Goal: Complete application form: Complete application form

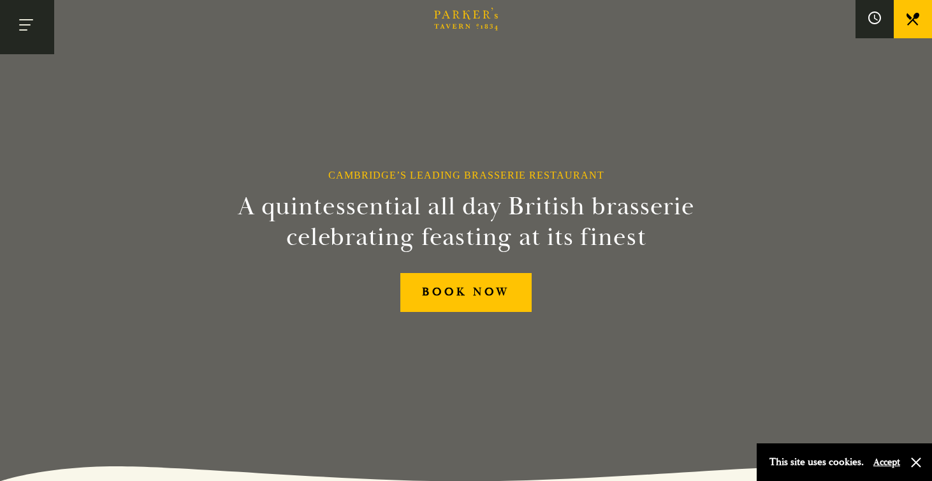
click at [29, 31] on button "Toggle navigation" at bounding box center [27, 27] width 54 height 54
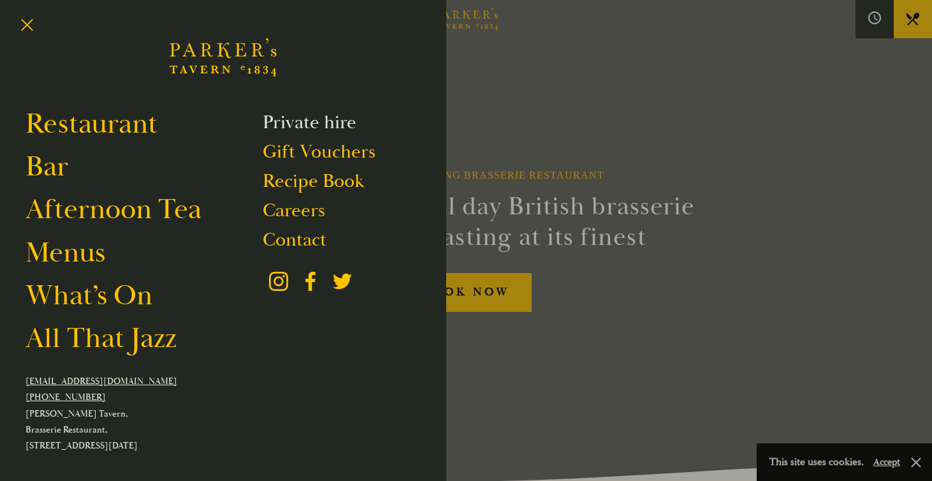
click at [287, 129] on link "Private hire" at bounding box center [310, 122] width 94 height 24
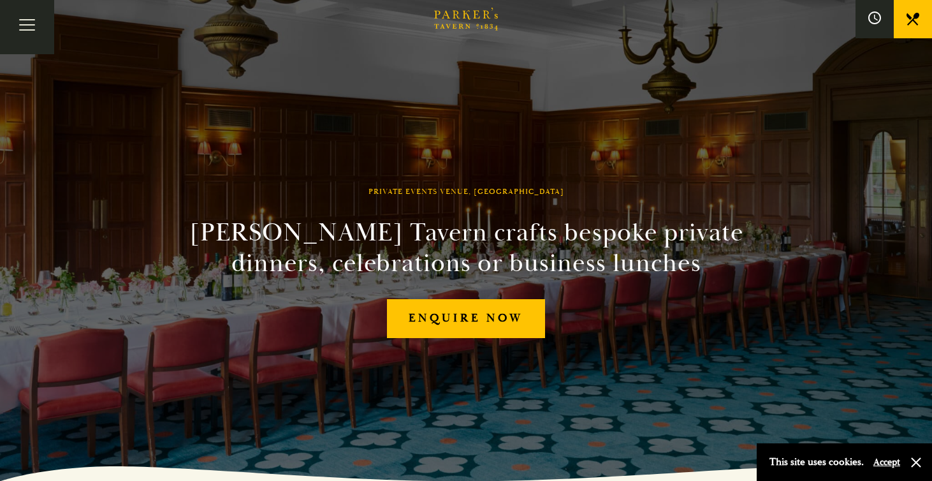
click at [617, 224] on h2 "[PERSON_NAME] Tavern crafts bespoke private dinners, celebrations or business l…" at bounding box center [465, 247] width 581 height 61
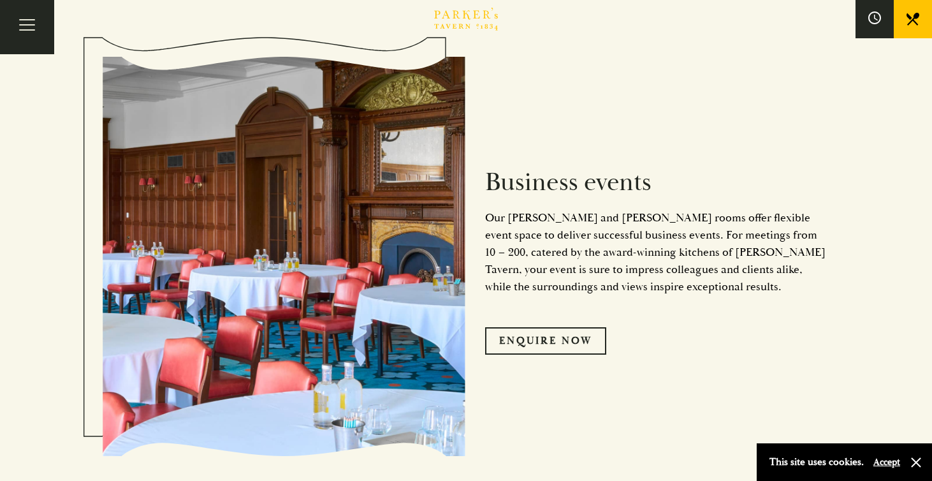
scroll to position [1848, 0]
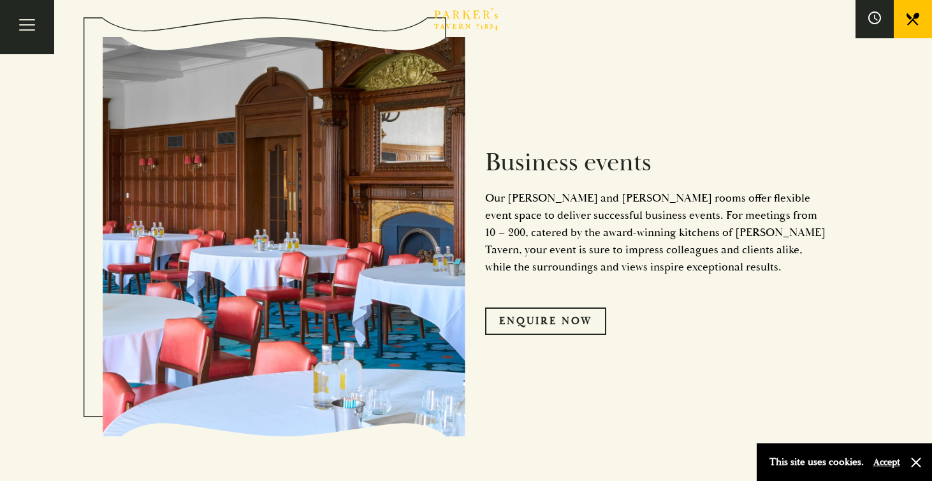
click at [574, 161] on h2 "Business events" at bounding box center [657, 162] width 344 height 31
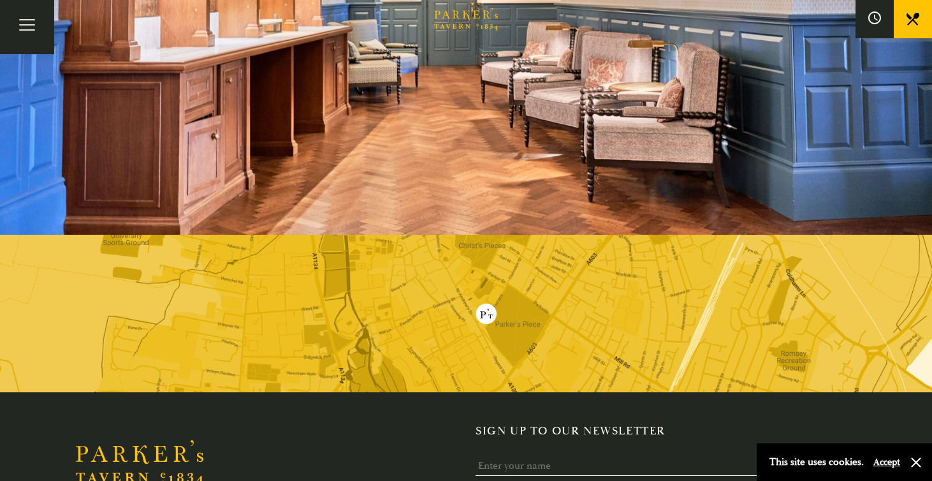
scroll to position [3075, 0]
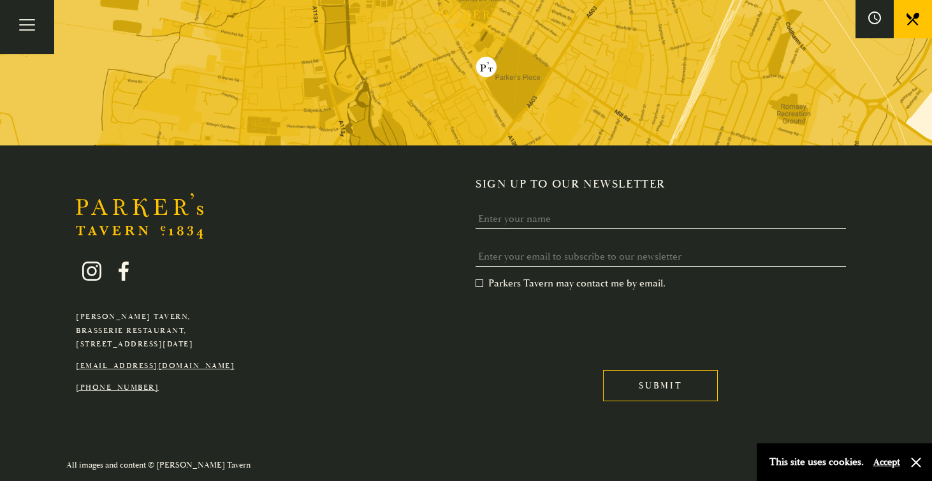
click at [79, 273] on div at bounding box center [155, 272] width 159 height 60
click at [88, 267] on icon at bounding box center [92, 271] width 10 height 10
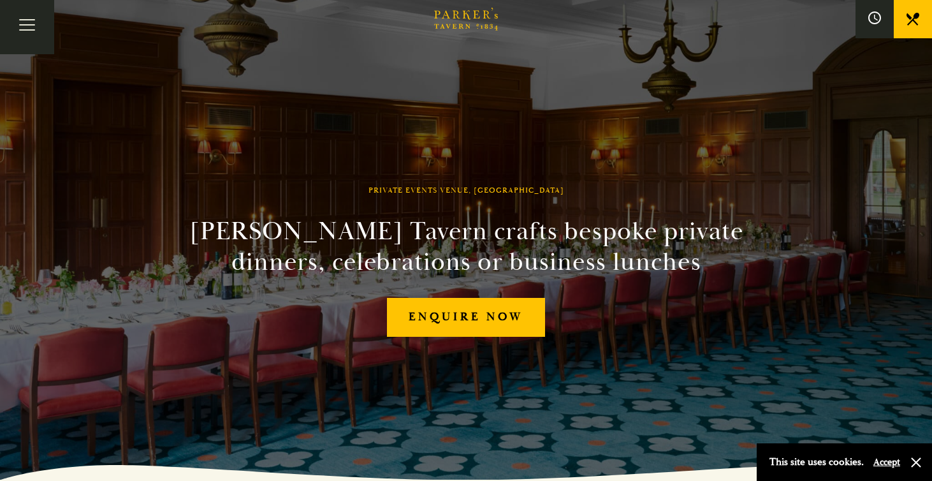
scroll to position [0, 0]
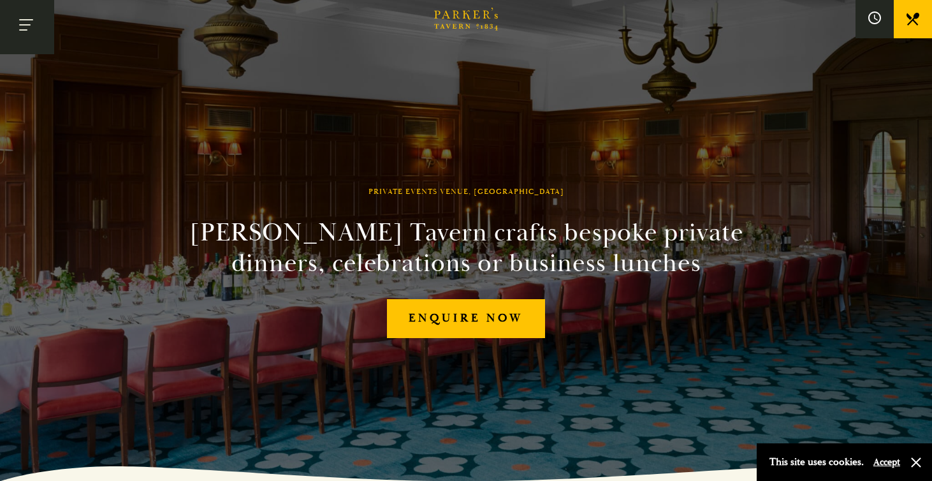
click at [27, 18] on button "Toggle navigation" at bounding box center [27, 27] width 54 height 54
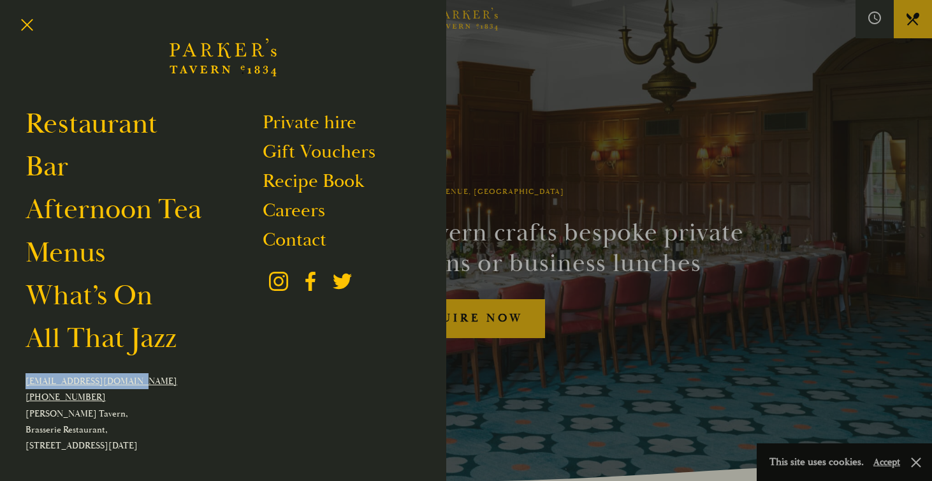
drag, startPoint x: 136, startPoint y: 384, endPoint x: 23, endPoint y: 383, distance: 113.5
click at [23, 383] on div "Restaurant Bar Afternoon Tea Menus What’s On All That Jazz Private hire Gift Vo…" at bounding box center [223, 240] width 446 height 481
copy link "[EMAIL_ADDRESS][DOMAIN_NAME]"
click at [279, 240] on link "Contact" at bounding box center [295, 240] width 64 height 24
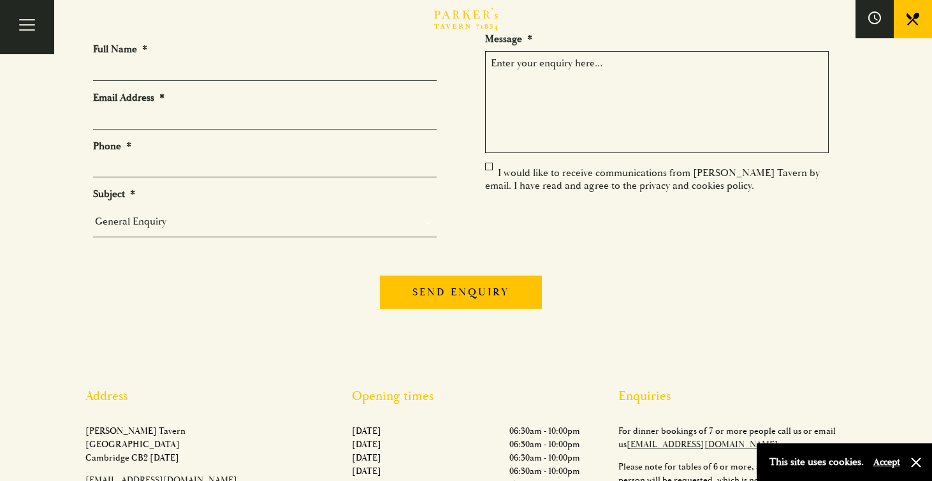
scroll to position [140, 0]
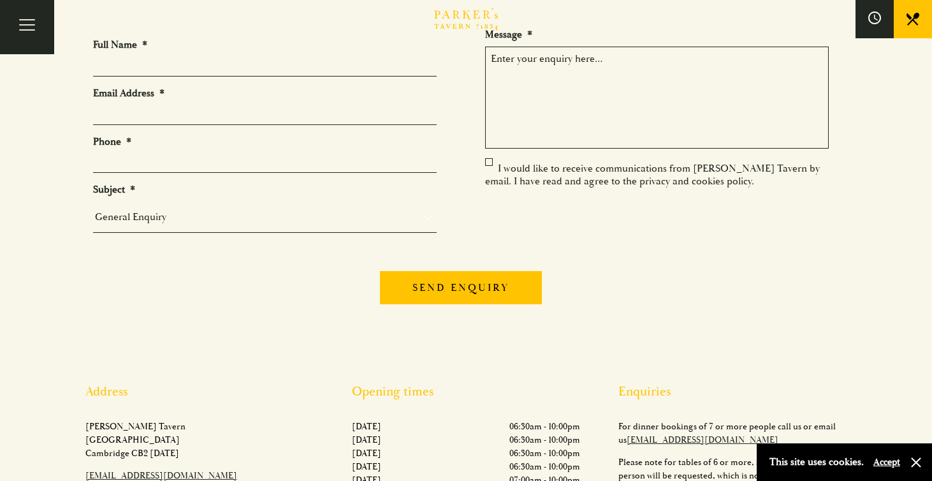
click at [156, 66] on input "Full Name *" at bounding box center [265, 67] width 344 height 20
type input "Rachael"
click at [107, 115] on input "Email Address *" at bounding box center [265, 115] width 344 height 20
type input "[EMAIL_ADDRESS][DOMAIN_NAME]"
click at [99, 156] on input "Phone *" at bounding box center [265, 163] width 344 height 20
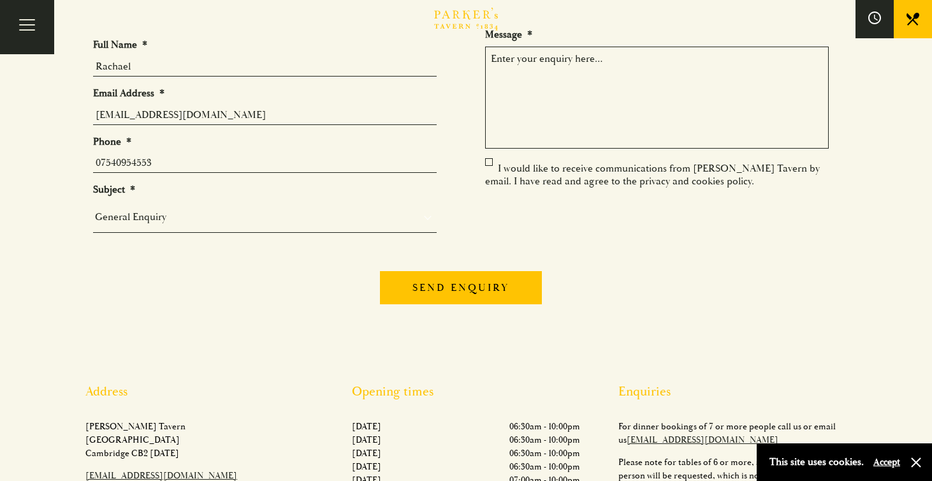
type input "07540954553"
click at [118, 213] on select "General Enquiry Private Bookings Group Bookings Events" at bounding box center [265, 217] width 344 height 18
click at [200, 205] on div "General Enquiry Private Bookings Group Bookings Events" at bounding box center [265, 216] width 344 height 31
click at [151, 228] on div "General Enquiry Private Bookings Group Bookings Events" at bounding box center [265, 216] width 344 height 31
click at [131, 213] on select "General Enquiry Private Bookings Group Bookings Events" at bounding box center [265, 217] width 344 height 18
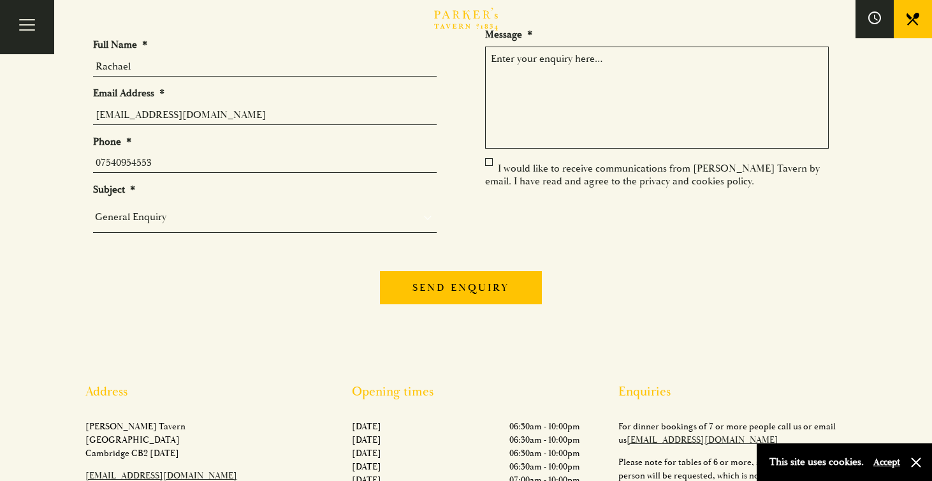
select select "Events"
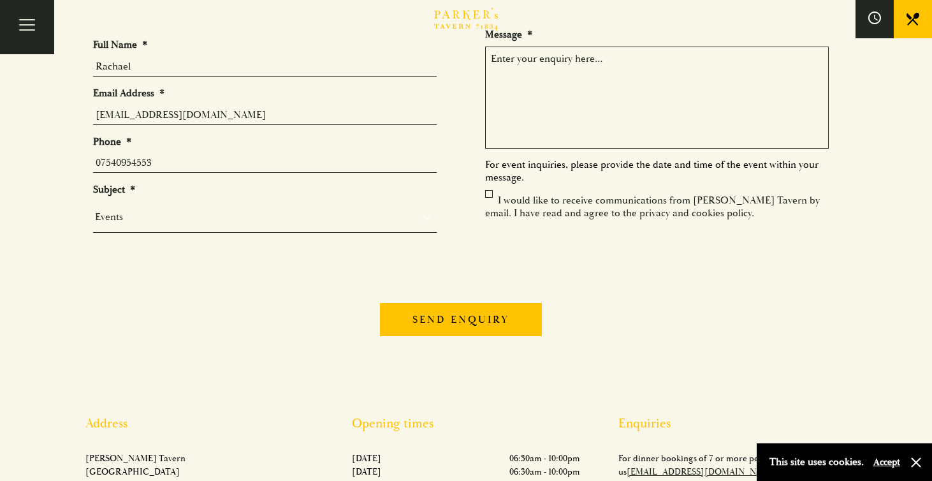
click at [576, 69] on textarea "Message *" at bounding box center [657, 98] width 344 height 102
click at [627, 61] on textarea "Hi, I was wondering if you havea brochure" at bounding box center [657, 98] width 344 height 102
click at [712, 74] on textarea "Hi, I was wondering if you have a brochure" at bounding box center [657, 98] width 344 height 102
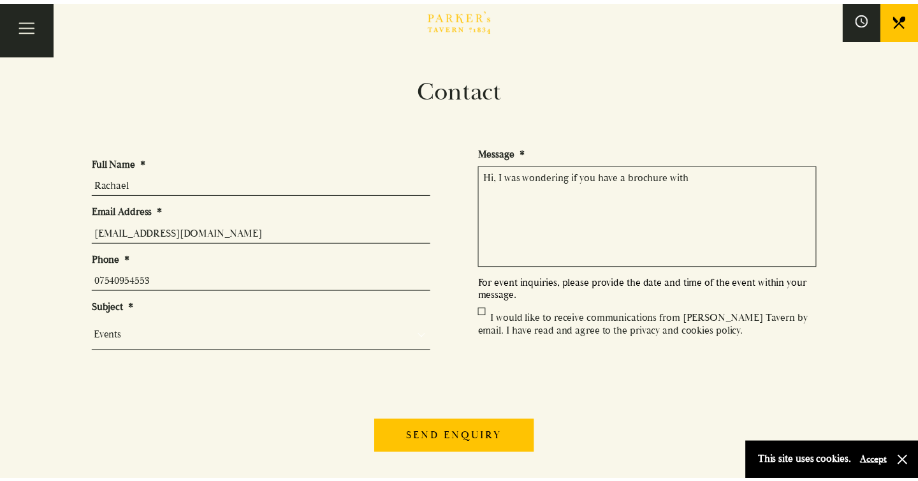
scroll to position [20, 0]
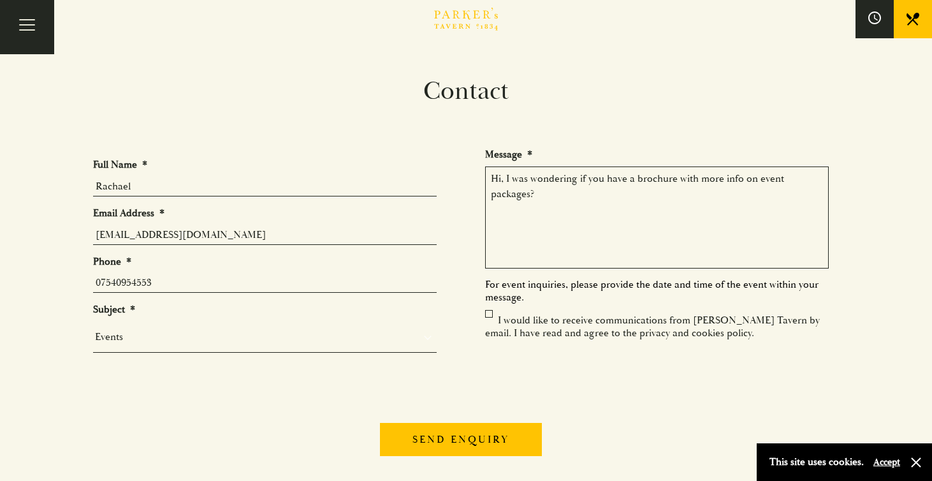
drag, startPoint x: 601, startPoint y: 189, endPoint x: 533, endPoint y: 179, distance: 68.3
click at [533, 179] on textarea "Hi, I was wondering if you have a brochure with more info on event packages?" at bounding box center [657, 217] width 344 height 102
drag, startPoint x: 495, startPoint y: 200, endPoint x: 567, endPoint y: 200, distance: 72.0
click at [566, 200] on textarea "Hi, I was hoping to find out a little more about your event spaces - I am from …" at bounding box center [657, 217] width 344 height 102
drag, startPoint x: 500, startPoint y: 194, endPoint x: 611, endPoint y: 200, distance: 111.1
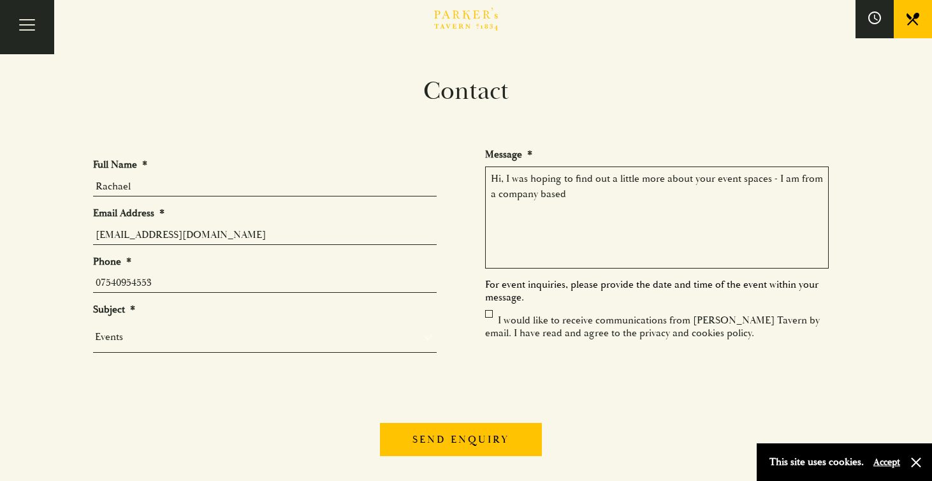
click at [613, 201] on textarea "Hi, I was hoping to find out a little more about your event spaces - I am from …" at bounding box center [657, 217] width 344 height 102
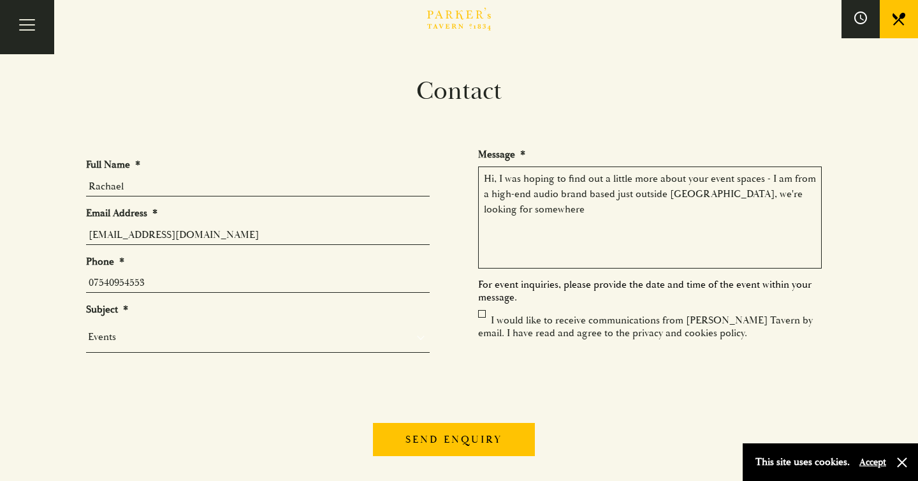
drag, startPoint x: 495, startPoint y: 193, endPoint x: 534, endPoint y: 191, distance: 38.3
click at [533, 191] on textarea "Hi, I was hoping to find out a little more about your event spaces - I am from …" at bounding box center [650, 217] width 344 height 102
drag, startPoint x: 523, startPoint y: 194, endPoint x: 550, endPoint y: 194, distance: 26.1
click at [550, 194] on textarea "Hi, I was hoping to find out a little more about your event spaces - I am from …" at bounding box center [650, 217] width 344 height 102
click at [564, 210] on textarea "Hi, I was hoping to find out a little more about your event spaces - I am from …" at bounding box center [650, 217] width 344 height 102
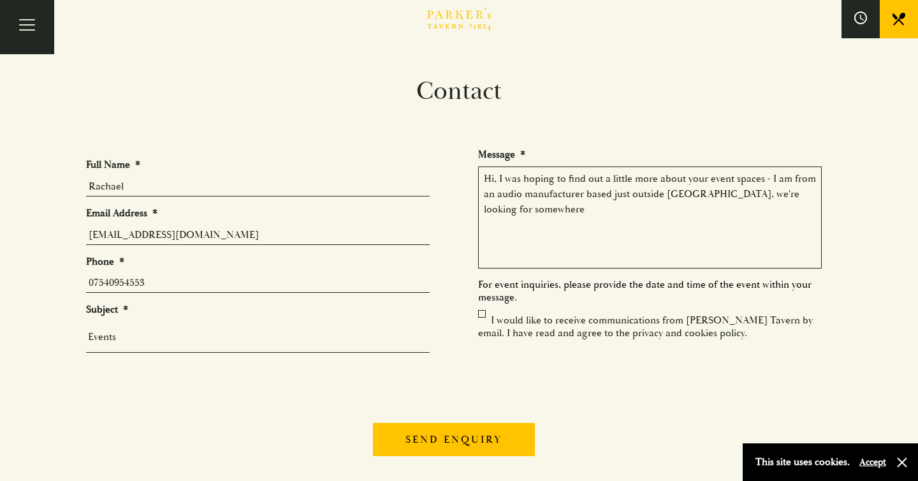
drag, startPoint x: 777, startPoint y: 177, endPoint x: 798, endPoint y: 230, distance: 56.7
click at [794, 225] on textarea "Hi, I was hoping to find out a little more about your event spaces - I am from …" at bounding box center [650, 217] width 344 height 102
drag, startPoint x: 641, startPoint y: 194, endPoint x: 671, endPoint y: 188, distance: 31.1
click at [673, 189] on textarea "Hi, I was hoping to find out a little more about your event spaces - I am looki…" at bounding box center [650, 217] width 344 height 102
click at [700, 196] on textarea "Hi, I was hoping to find out a little more about your event spaces - I am looki…" at bounding box center [650, 217] width 344 height 102
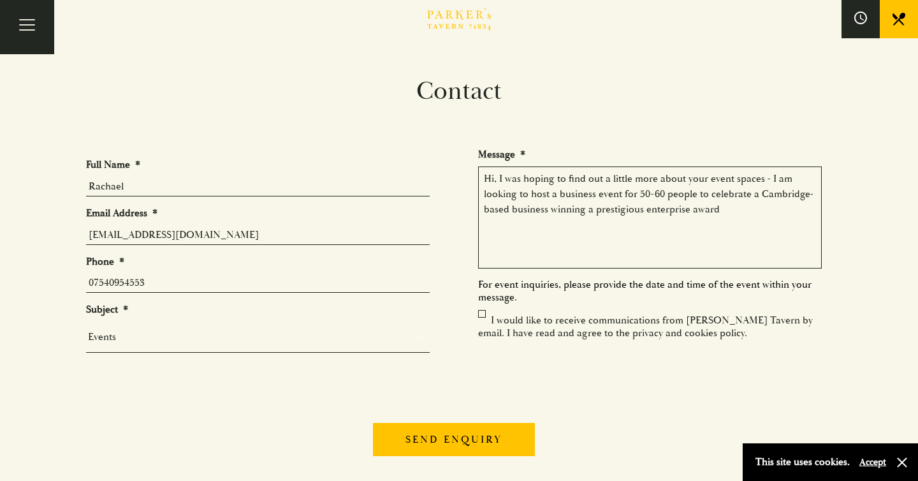
drag, startPoint x: 595, startPoint y: 207, endPoint x: 641, endPoint y: 207, distance: 46.5
click at [641, 207] on textarea "Hi, I was hoping to find out a little more about your event spaces - I am looki…" at bounding box center [650, 217] width 344 height 102
click at [731, 229] on textarea "Hi, I was hoping to find out a little more about your event spaces - I am looki…" at bounding box center [650, 217] width 344 height 102
click at [585, 215] on textarea "Hi, I was hoping to find out a little more about your event spaces - I am looki…" at bounding box center [650, 217] width 344 height 102
drag, startPoint x: 717, startPoint y: 205, endPoint x: 692, endPoint y: 193, distance: 27.4
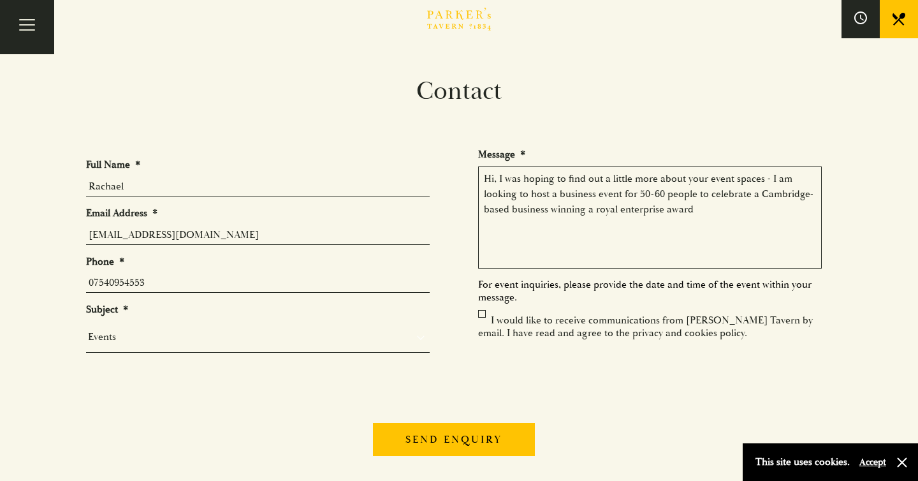
click at [692, 193] on textarea "Hi, I was hoping to find out a little more about your event spaces - I am looki…" at bounding box center [650, 217] width 344 height 102
drag, startPoint x: 793, startPoint y: 217, endPoint x: 750, endPoint y: 208, distance: 44.3
click at [750, 208] on textarea "Hi, I was hoping to find out a little more about your event spaces - I am looki…" at bounding box center [650, 217] width 344 height 102
drag, startPoint x: 589, startPoint y: 209, endPoint x: 773, endPoint y: 222, distance: 184.1
click at [773, 222] on textarea "Hi, I was hoping to find out a little more about your event spaces - I am looki…" at bounding box center [650, 217] width 344 height 102
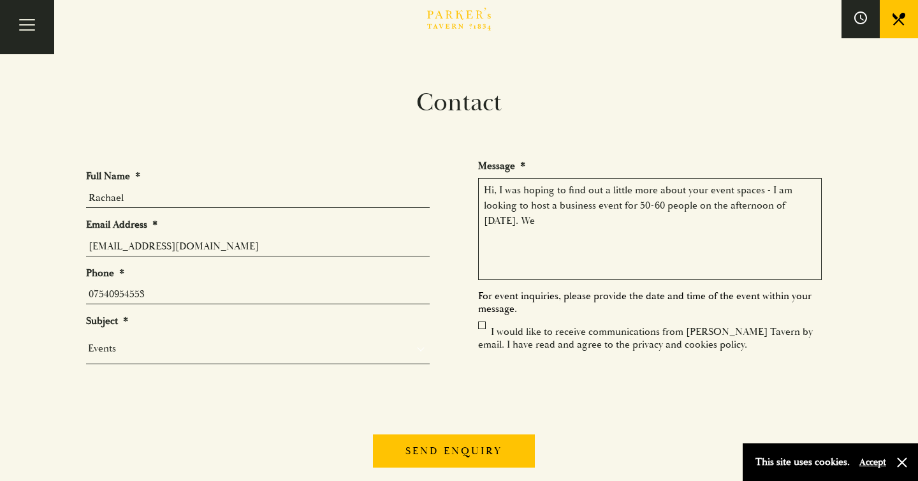
scroll to position [6, 0]
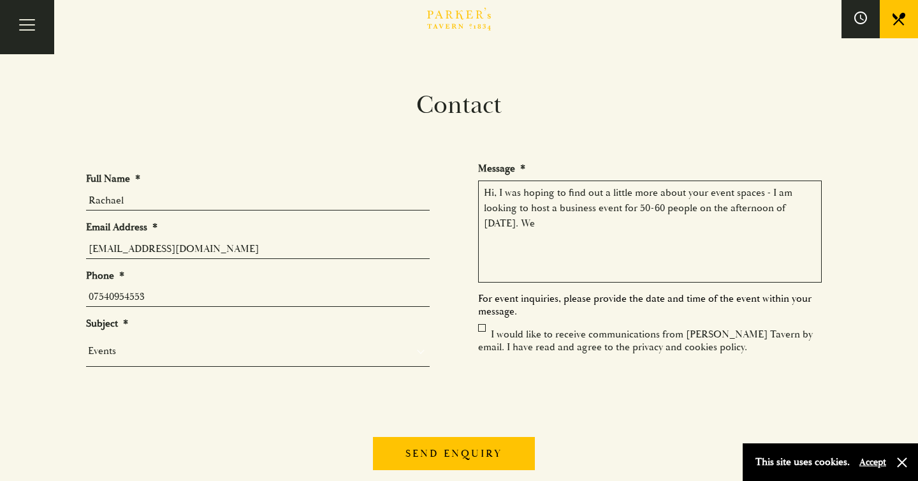
drag, startPoint x: 617, startPoint y: 226, endPoint x: 591, endPoint y: 220, distance: 26.8
click at [591, 220] on textarea "Hi, I was hoping to find out a little more about your event spaces - I am looki…" at bounding box center [650, 231] width 344 height 102
drag, startPoint x: 760, startPoint y: 224, endPoint x: 591, endPoint y: 230, distance: 169.0
click at [591, 230] on textarea "Hi, I was hoping to find out a little more about your event spaces - I am looki…" at bounding box center [650, 231] width 344 height 102
drag, startPoint x: 588, startPoint y: 226, endPoint x: 771, endPoint y: 221, distance: 182.4
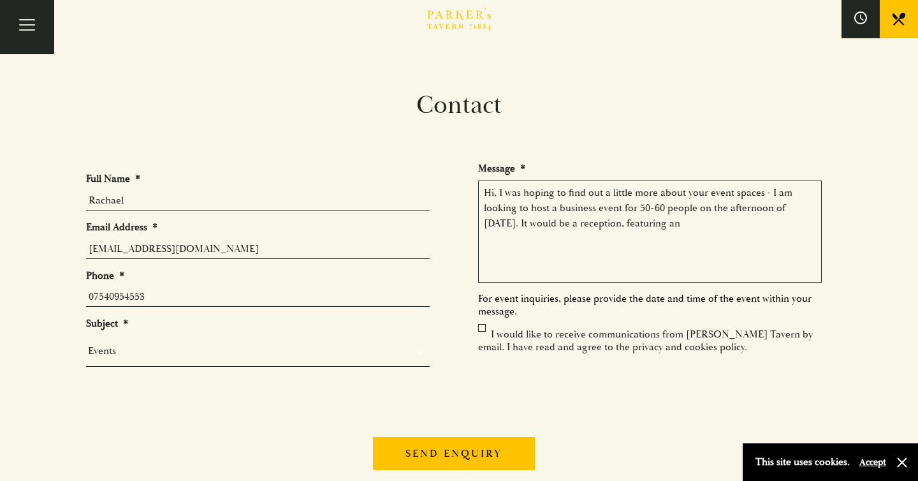
click at [771, 221] on textarea "Hi, I was hoping to find out a little more about your event spaces - I am looki…" at bounding box center [650, 231] width 344 height 102
drag, startPoint x: 539, startPoint y: 238, endPoint x: 660, endPoint y: 241, distance: 120.5
click at [640, 240] on textarea "Hi, I was hoping to find out a little more about your event spaces - I am looki…" at bounding box center [650, 231] width 344 height 102
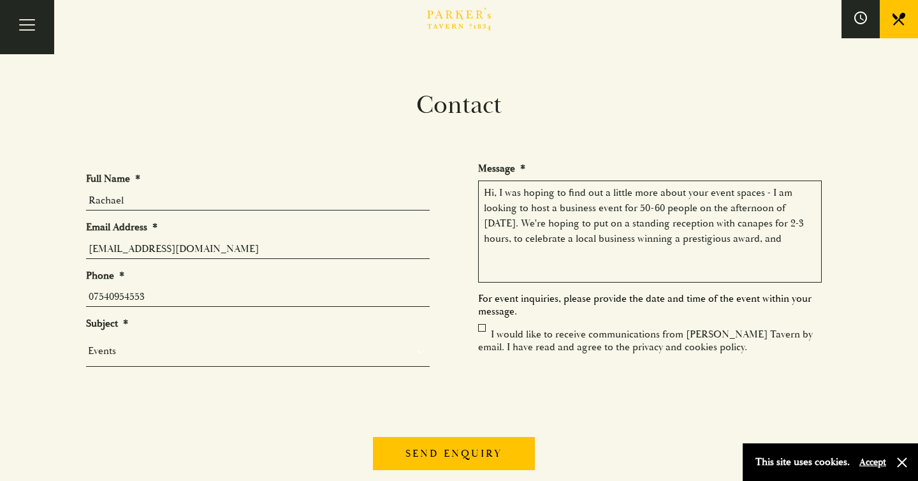
drag, startPoint x: 507, startPoint y: 255, endPoint x: 604, endPoint y: 255, distance: 97.5
click at [590, 255] on textarea "Hi, I was hoping to find out a little more about your event spaces - I am looki…" at bounding box center [650, 231] width 344 height 102
drag, startPoint x: 754, startPoint y: 252, endPoint x: 750, endPoint y: 242, distance: 11.5
click at [750, 242] on textarea "Hi, I was hoping to find out a little more about your event spaces - I am looki…" at bounding box center [650, 231] width 344 height 102
click at [735, 251] on textarea "Hi, I was hoping to find out a little more about your event spaces - I am looki…" at bounding box center [650, 231] width 344 height 102
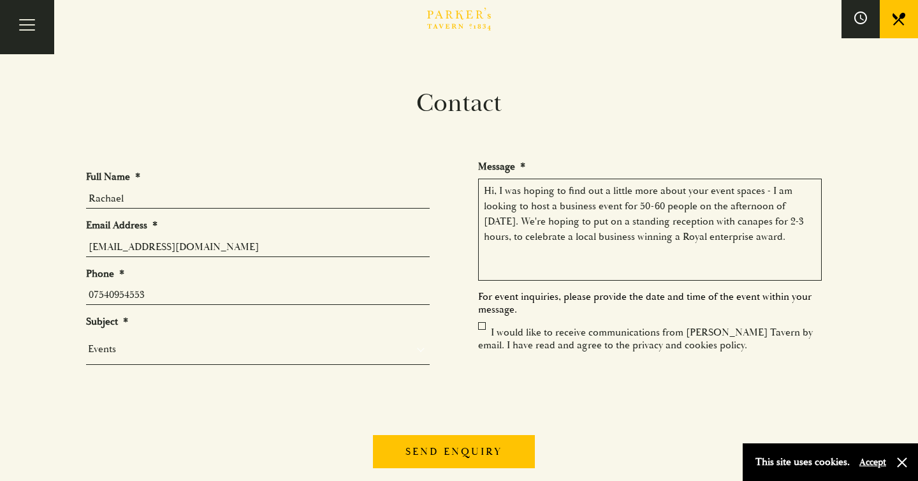
scroll to position [8, 0]
drag, startPoint x: 669, startPoint y: 218, endPoint x: 691, endPoint y: 218, distance: 22.3
click at [690, 218] on textarea "Hi, I was hoping to find out a little more about your event spaces - I am looki…" at bounding box center [650, 229] width 344 height 102
click at [659, 234] on textarea "Hi, I was hoping to find out a little more about your event spaces - I am looki…" at bounding box center [650, 229] width 344 height 102
click at [626, 240] on textarea "Hi, I was hoping to find out a little more about your event spaces - I am looki…" at bounding box center [650, 229] width 344 height 102
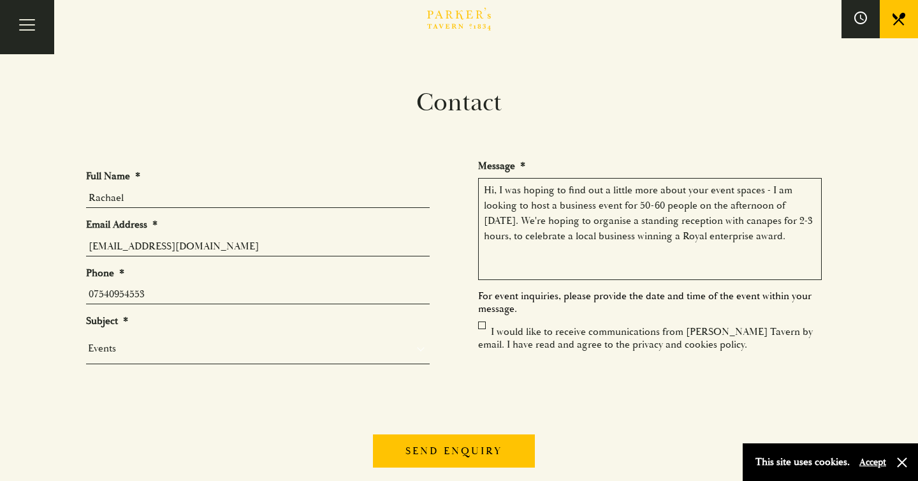
click at [596, 249] on textarea "Hi, I was hoping to find out a little more about your event spaces - I am looki…" at bounding box center [650, 229] width 344 height 102
click at [523, 238] on textarea "Hi, I was hoping to find out a little more about your event spaces - I am looki…" at bounding box center [650, 229] width 344 height 102
click at [515, 237] on textarea "Hi, I was hoping to find out a little more about your event spaces - I am looki…" at bounding box center [650, 229] width 344 height 102
drag, startPoint x: 591, startPoint y: 232, endPoint x: 648, endPoint y: 231, distance: 57.4
click at [648, 231] on textarea "Hi, I was hoping to find out a little more about your event spaces - I am looki…" at bounding box center [650, 229] width 344 height 102
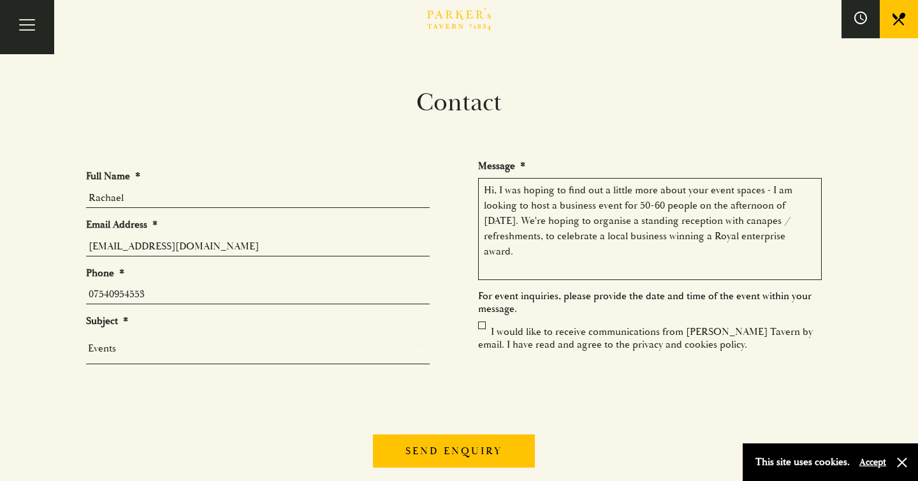
click at [646, 252] on textarea "Hi, I was hoping to find out a little more about your event spaces - I am looki…" at bounding box center [650, 229] width 344 height 102
drag, startPoint x: 675, startPoint y: 259, endPoint x: 562, endPoint y: 252, distance: 113.1
click at [562, 252] on textarea "Hi, I was hoping to find out a little more about your event spaces - I am looki…" at bounding box center [650, 229] width 344 height 102
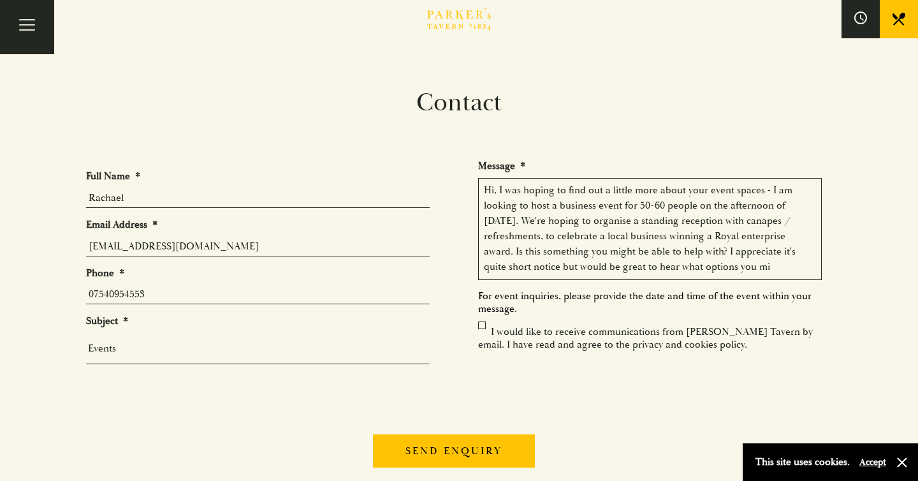
scroll to position [9, 0]
drag, startPoint x: 706, startPoint y: 277, endPoint x: 718, endPoint y: 259, distance: 21.0
click at [718, 259] on textarea "Hi, I was hoping to find out a little more about your event spaces - I am looki…" at bounding box center [650, 229] width 344 height 102
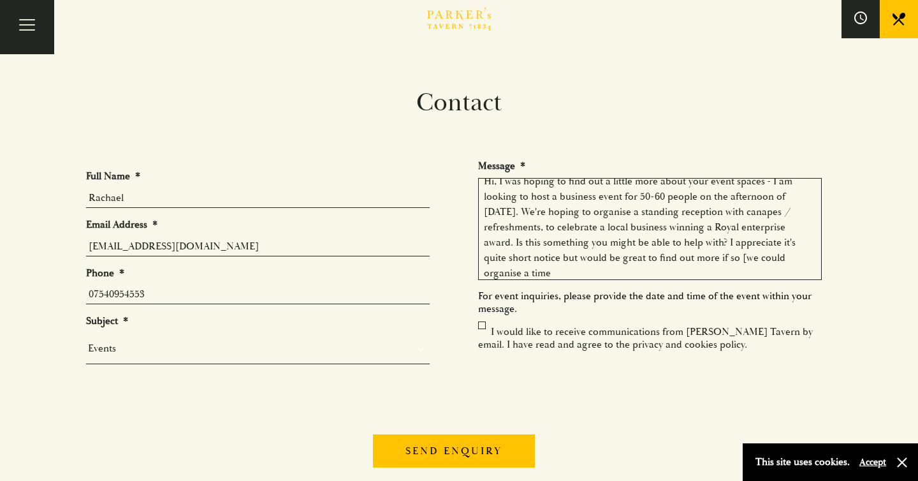
drag, startPoint x: 747, startPoint y: 263, endPoint x: 652, endPoint y: 258, distance: 94.5
click at [636, 262] on textarea "Hi, I was hoping to find out a little more about your event spaces - I am looki…" at bounding box center [650, 229] width 344 height 102
click at [685, 259] on textarea "Hi, I was hoping to find out a little more about your event spaces - I am looki…" at bounding box center [650, 229] width 344 height 102
drag, startPoint x: 703, startPoint y: 261, endPoint x: 734, endPoint y: 269, distance: 32.8
click at [734, 268] on textarea "Hi, I was hoping to find out a little more about your event spaces - I am looki…" at bounding box center [650, 229] width 344 height 102
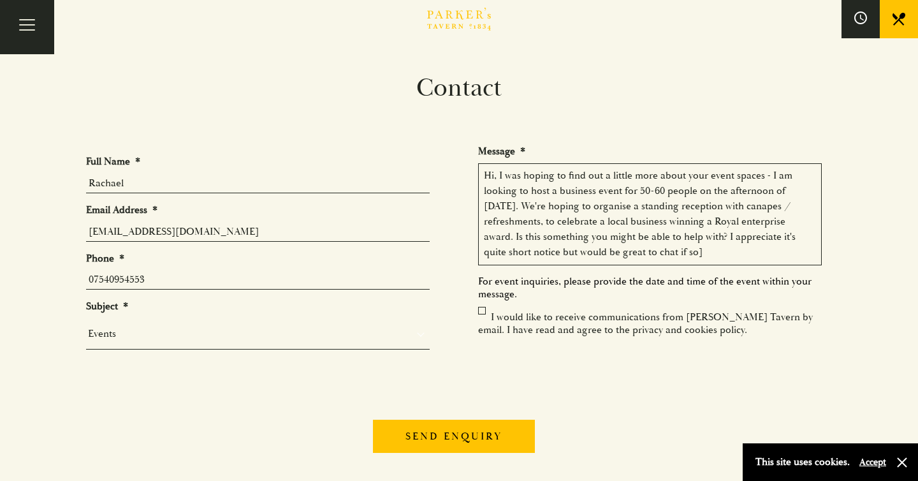
scroll to position [24, 0]
drag, startPoint x: 778, startPoint y: 247, endPoint x: 776, endPoint y: 237, distance: 9.8
click at [776, 237] on textarea "Hi, I was hoping to find out a little more about your event spaces - I am looki…" at bounding box center [650, 214] width 344 height 102
drag, startPoint x: 680, startPoint y: 268, endPoint x: 673, endPoint y: 268, distance: 6.4
click at [679, 268] on ul "Full Name * [PERSON_NAME] Email Address * [EMAIL_ADDRESS][DOMAIN_NAME] Phone * …" at bounding box center [459, 271] width 746 height 254
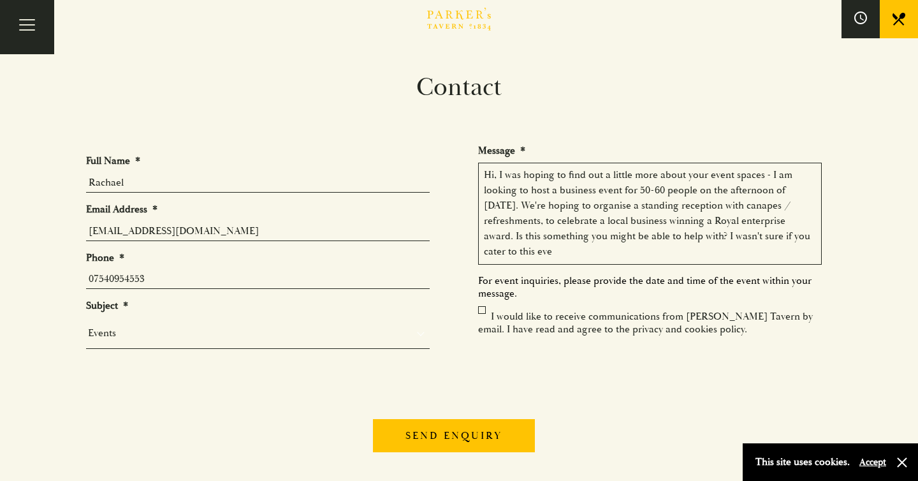
click at [632, 251] on textarea "Hi, I was hoping to find out a little more about your event spaces - I am looki…" at bounding box center [650, 214] width 344 height 102
click at [622, 254] on textarea "Hi, I was hoping to find out a little more about your event spaces - I am looki…" at bounding box center [650, 214] width 344 height 102
click at [657, 203] on textarea "Hi, I was hoping to find out a little more about your event spaces - I am looki…" at bounding box center [650, 214] width 344 height 102
click at [555, 234] on textarea "Hi, I was hoping to find out a little more about your event spaces - I am looki…" at bounding box center [650, 214] width 344 height 102
click at [813, 240] on textarea "Hi, I was hoping to find out a little more about your event spaces - I am looki…" at bounding box center [650, 214] width 344 height 102
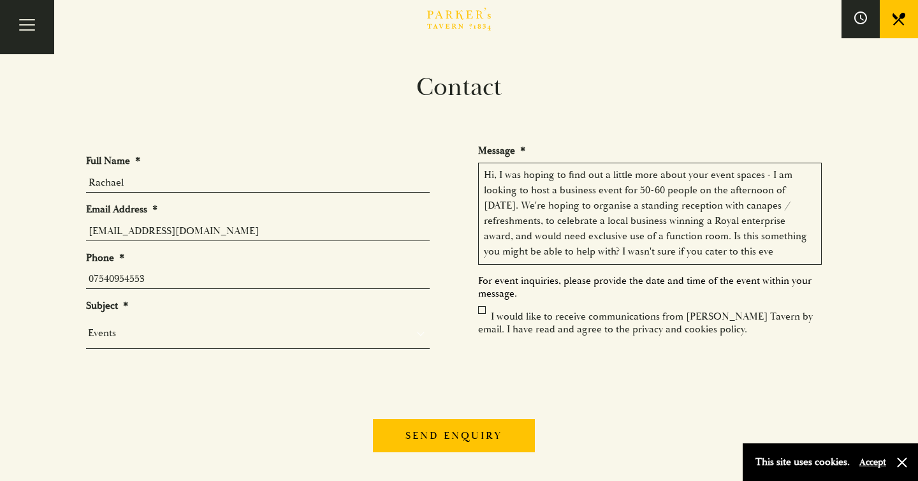
drag, startPoint x: 810, startPoint y: 249, endPoint x: 671, endPoint y: 246, distance: 139.0
click at [671, 246] on textarea "Hi, I was hoping to find out a little more about your event spaces - I am looki…" at bounding box center [650, 214] width 344 height 102
drag, startPoint x: 676, startPoint y: 246, endPoint x: 733, endPoint y: 246, distance: 56.1
click at [724, 246] on textarea "Hi, I was hoping to find out a little more about your event spaces - I am looki…" at bounding box center [650, 214] width 344 height 102
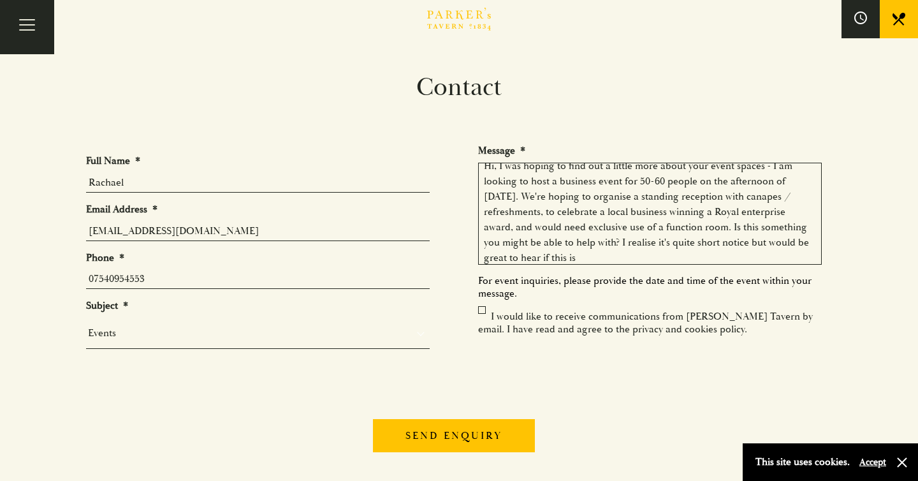
scroll to position [12, 0]
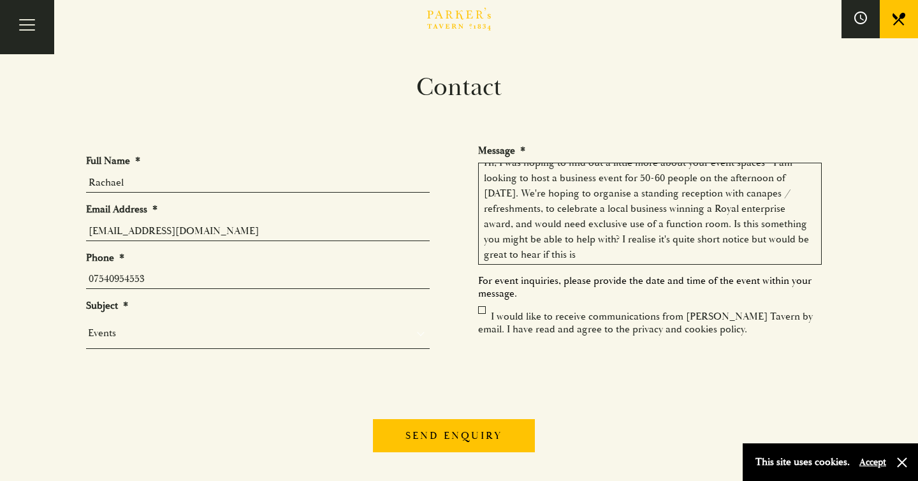
drag, startPoint x: 627, startPoint y: 261, endPoint x: 668, endPoint y: 242, distance: 45.3
click at [668, 242] on textarea "Hi, I was hoping to find out a little more about your event spaces - I am looki…" at bounding box center [650, 214] width 344 height 102
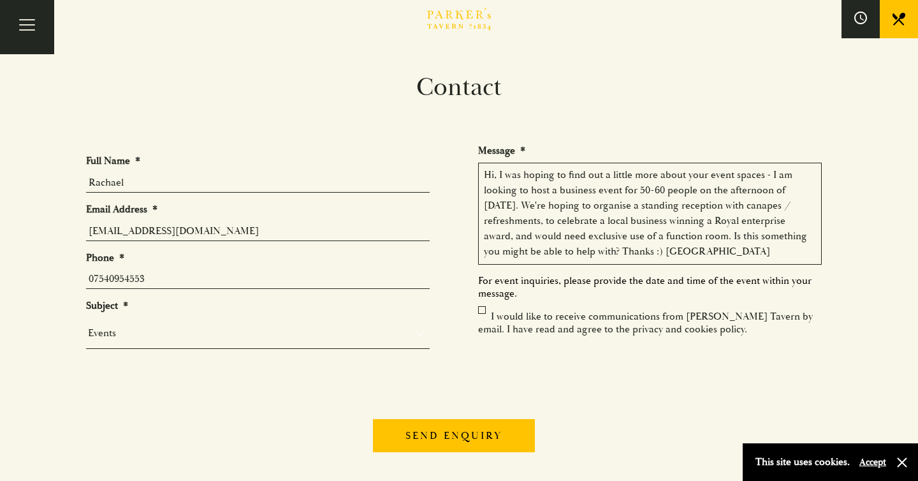
scroll to position [0, 0]
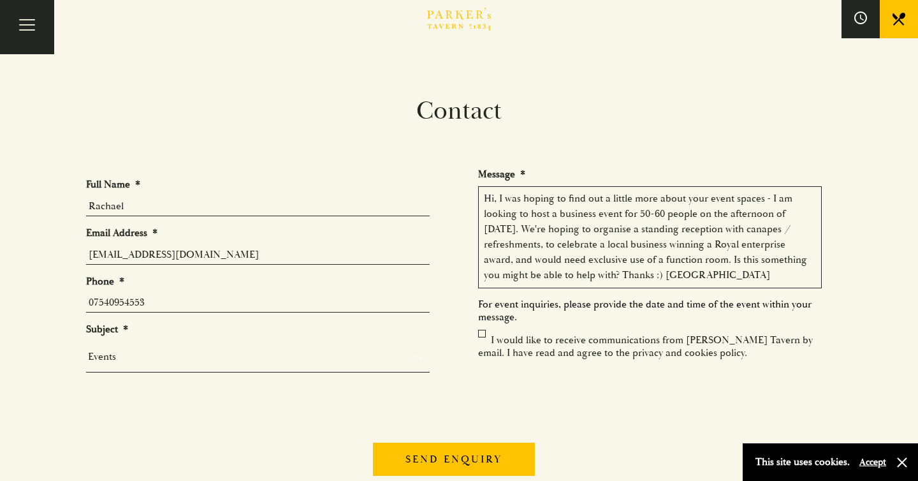
click at [764, 198] on textarea "Hi, I was hoping to find out a little more about your event spaces - I am looki…" at bounding box center [650, 237] width 344 height 102
drag, startPoint x: 503, startPoint y: 200, endPoint x: 768, endPoint y: 194, distance: 265.3
click at [768, 194] on textarea "Hi, I was hoping to find out a little more about your event spaces - I am looki…" at bounding box center [650, 237] width 344 height 102
click at [759, 204] on textarea "Hi, I was hoping to find out a little more about your event spaces - I am looki…" at bounding box center [650, 237] width 344 height 102
click at [771, 197] on textarea "Hi, I was hoping to find out a little more about your event spaces - I am looki…" at bounding box center [650, 237] width 344 height 102
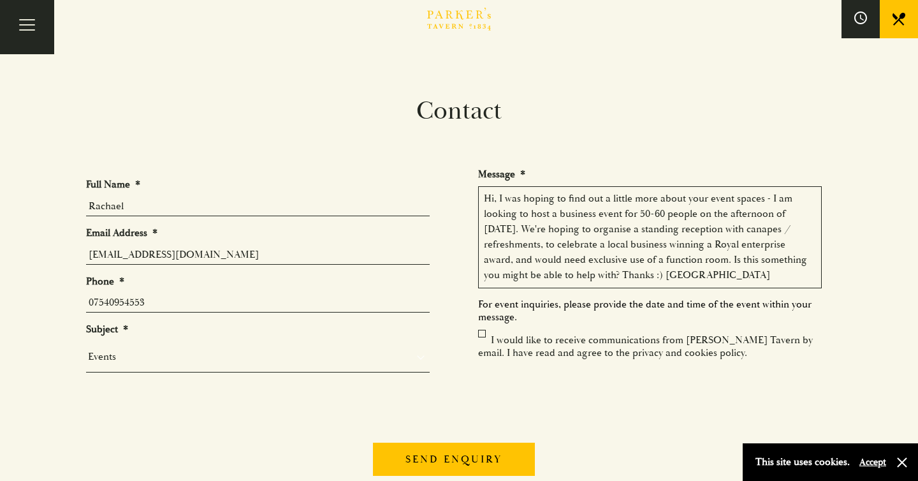
click at [763, 197] on textarea "Hi, I was hoping to find out a little more about your event spaces - I am looki…" at bounding box center [650, 237] width 344 height 102
drag, startPoint x: 501, startPoint y: 197, endPoint x: 523, endPoint y: 214, distance: 27.7
click at [523, 214] on textarea "Hi, I was hoping to find out a little more about your event spaces - I am looki…" at bounding box center [650, 237] width 344 height 102
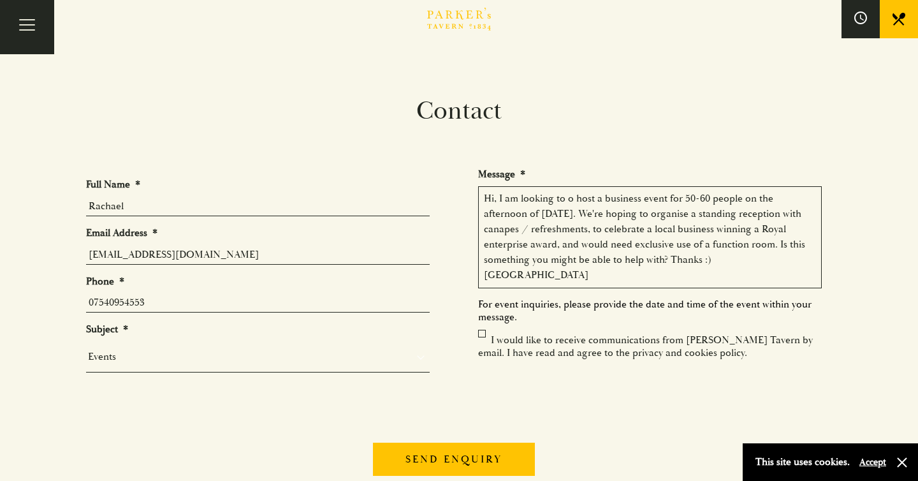
drag, startPoint x: 557, startPoint y: 197, endPoint x: 594, endPoint y: 197, distance: 37.6
click at [594, 197] on textarea "Hi, I am looking to o host a business event for 50-60 people on the afternoon o…" at bounding box center [650, 237] width 344 height 102
click at [664, 200] on textarea "Hi, I'm getting in touch as I am hoping to roganise a business event for 50-60 …" at bounding box center [650, 237] width 344 height 102
drag, startPoint x: 604, startPoint y: 199, endPoint x: 700, endPoint y: 199, distance: 95.6
click at [700, 199] on textarea "Hi, I'm getting in touch as I am hoping to roganise a business event for 50-60 …" at bounding box center [650, 237] width 344 height 102
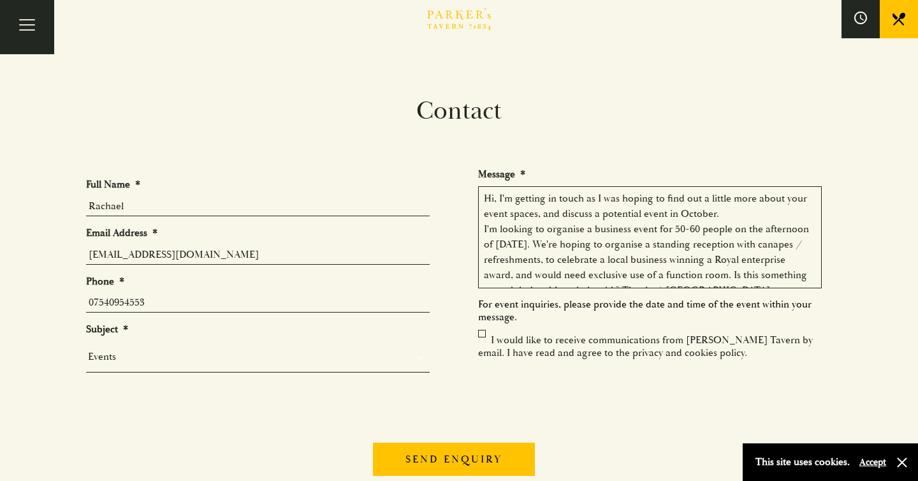
drag, startPoint x: 594, startPoint y: 231, endPoint x: 624, endPoint y: 228, distance: 30.8
click at [624, 228] on textarea "Hi, I'm getting in touch as I was hoping to find out a little more about your e…" at bounding box center [650, 237] width 344 height 102
click at [713, 214] on textarea "Hi, I'm getting in touch as I was hoping to find out a little more about your e…" at bounding box center [650, 237] width 344 height 102
click at [731, 208] on textarea "Hi, I'm getting in touch as I was hoping to find out a little more about your e…" at bounding box center [650, 237] width 344 height 102
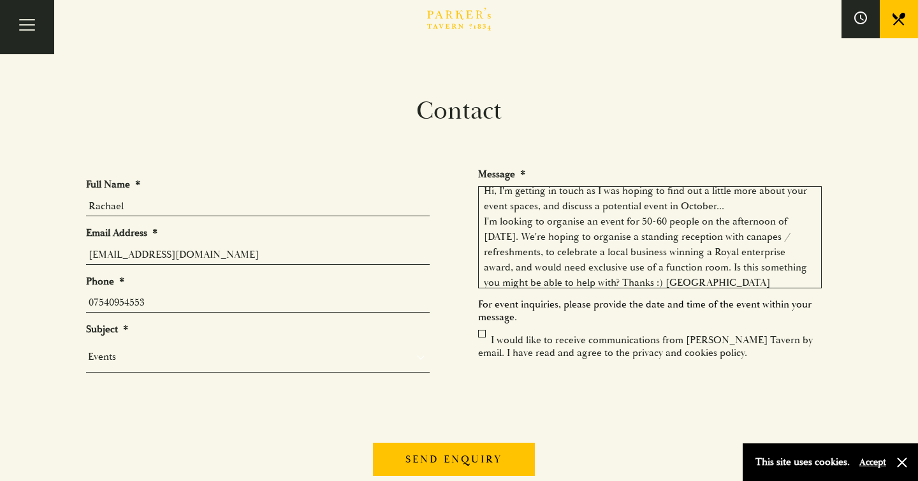
drag, startPoint x: 588, startPoint y: 223, endPoint x: 629, endPoint y: 223, distance: 40.8
click at [629, 223] on textarea "Hi, I'm getting in touch as I was hoping to find out a little more about your e…" at bounding box center [650, 237] width 344 height 102
drag, startPoint x: 629, startPoint y: 223, endPoint x: 589, endPoint y: 223, distance: 39.5
click at [589, 223] on textarea "Hi, I'm getting in touch as I was hoping to find out a little more about your e…" at bounding box center [650, 237] width 344 height 102
click at [628, 220] on textarea "Hi, I'm getting in touch as I was hoping to find out a little more about your e…" at bounding box center [650, 237] width 344 height 102
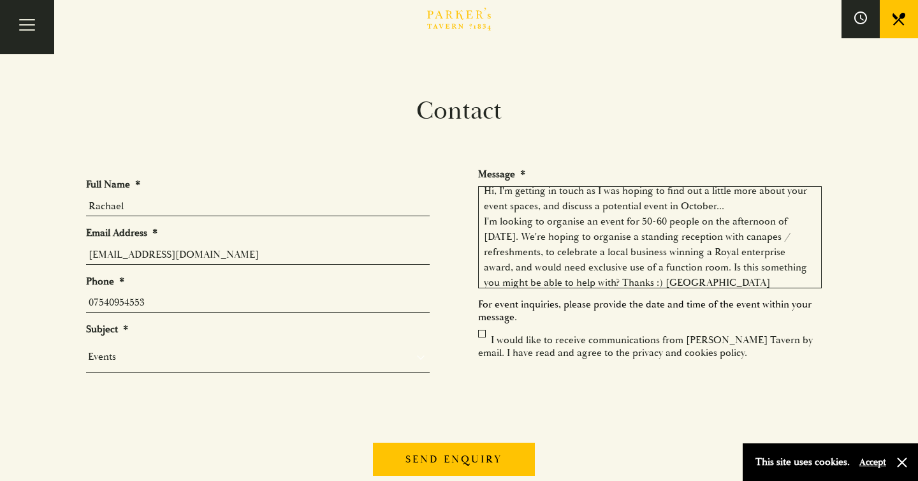
click at [623, 220] on textarea "Hi, I'm getting in touch as I was hoping to find out a little more about your e…" at bounding box center [650, 237] width 344 height 102
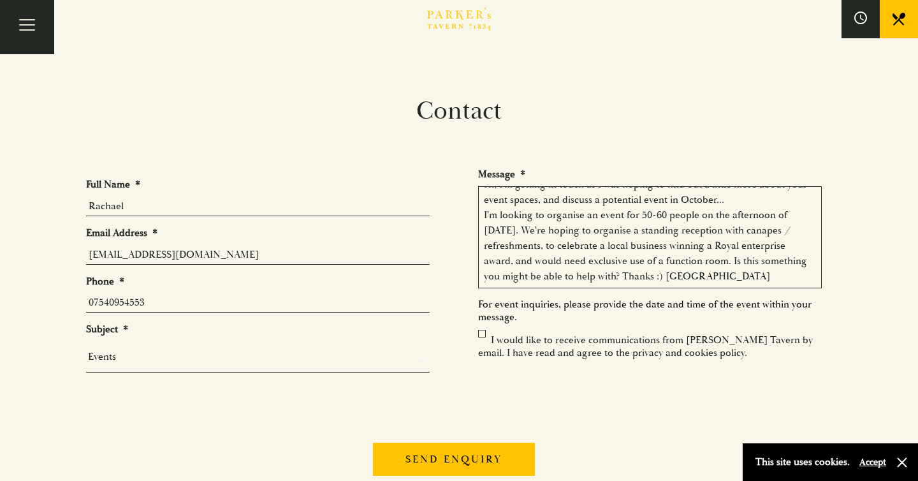
drag, startPoint x: 661, startPoint y: 232, endPoint x: 695, endPoint y: 231, distance: 33.8
click at [695, 231] on textarea "Hi, I'm getting in touch as I was hoping to find out a little more about your e…" at bounding box center [650, 237] width 344 height 102
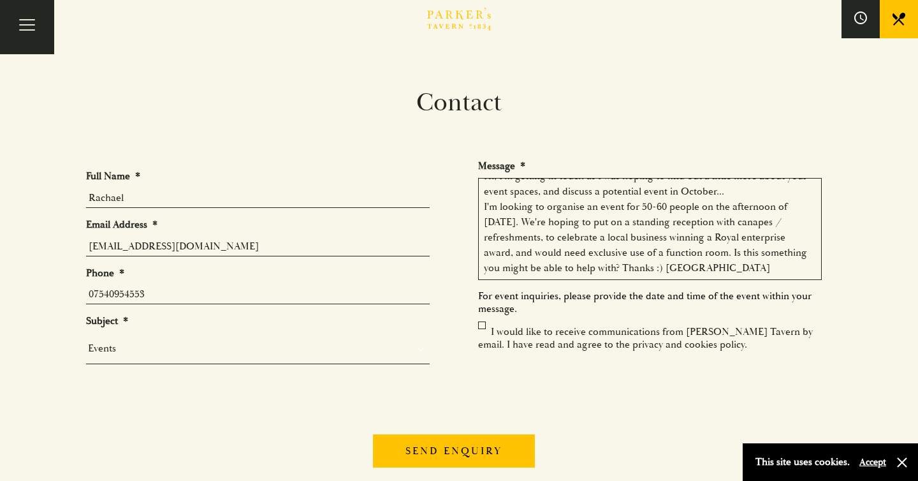
scroll to position [10, 0]
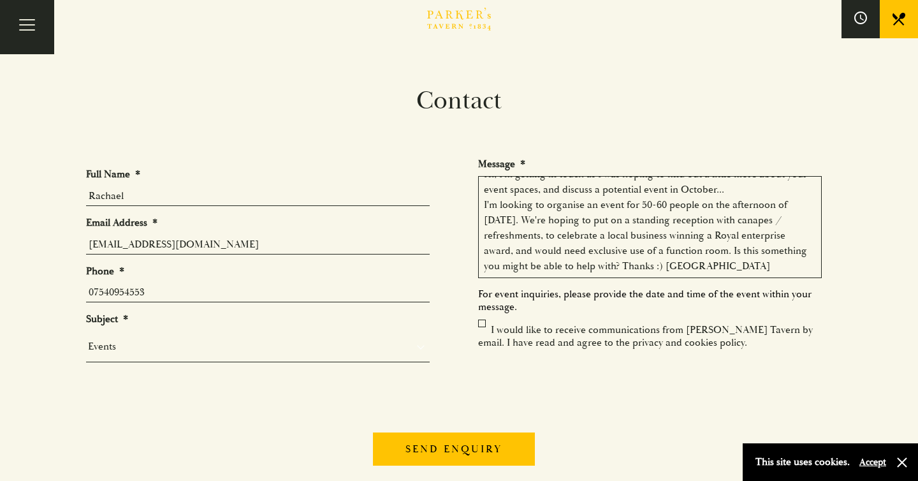
click at [763, 263] on textarea "Hi, I'm getting in touch as I was hoping to find out a little more about your e…" at bounding box center [650, 227] width 344 height 102
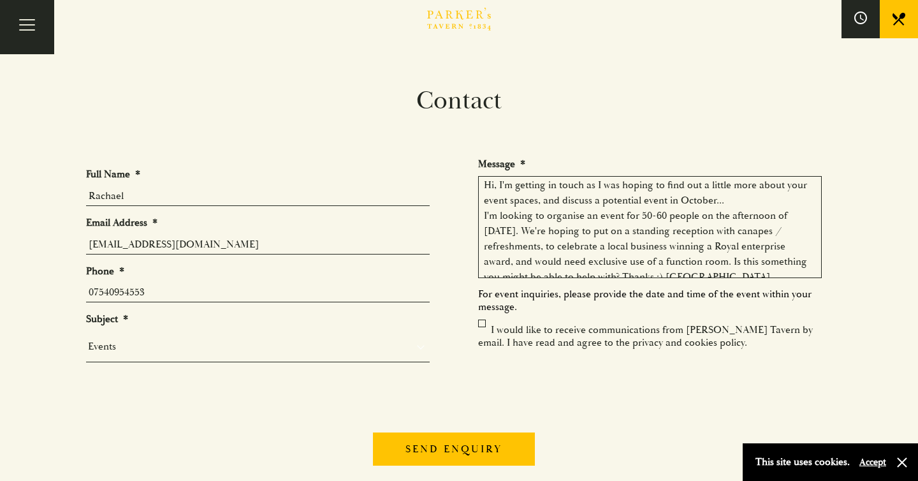
scroll to position [0, 0]
drag, startPoint x: 592, startPoint y: 226, endPoint x: 695, endPoint y: 231, distance: 102.8
click at [695, 231] on textarea "Hi, I'm getting in touch as I was hoping to find out a little more about your e…" at bounding box center [650, 227] width 344 height 102
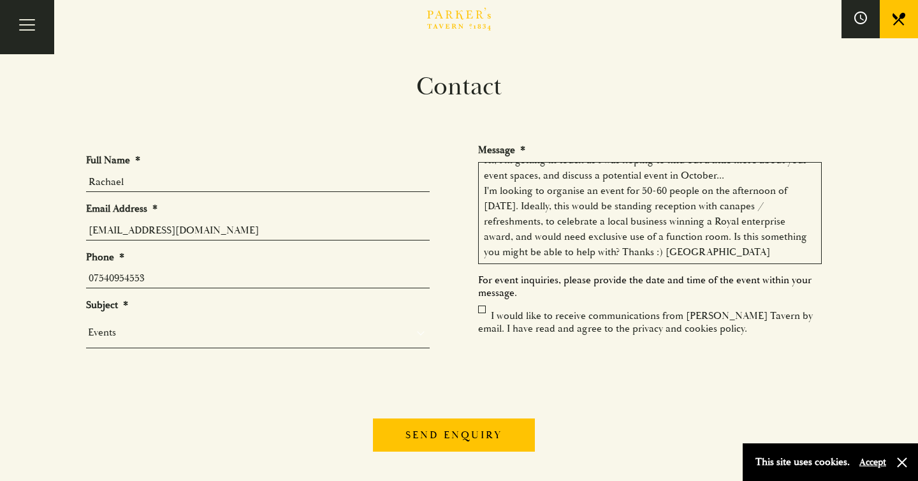
scroll to position [26, 0]
click at [757, 252] on textarea "Hi, I'm getting in touch as I was hoping to find out a little more about your e…" at bounding box center [650, 212] width 344 height 102
drag, startPoint x: 557, startPoint y: 236, endPoint x: 578, endPoint y: 236, distance: 20.4
click at [578, 236] on textarea "Hi, I'm getting in touch as I was hoping to find out a little more about your e…" at bounding box center [650, 212] width 344 height 102
click at [770, 237] on textarea "Hi, I'm getting in touch as I was hoping to find out a little more about your e…" at bounding box center [650, 212] width 344 height 102
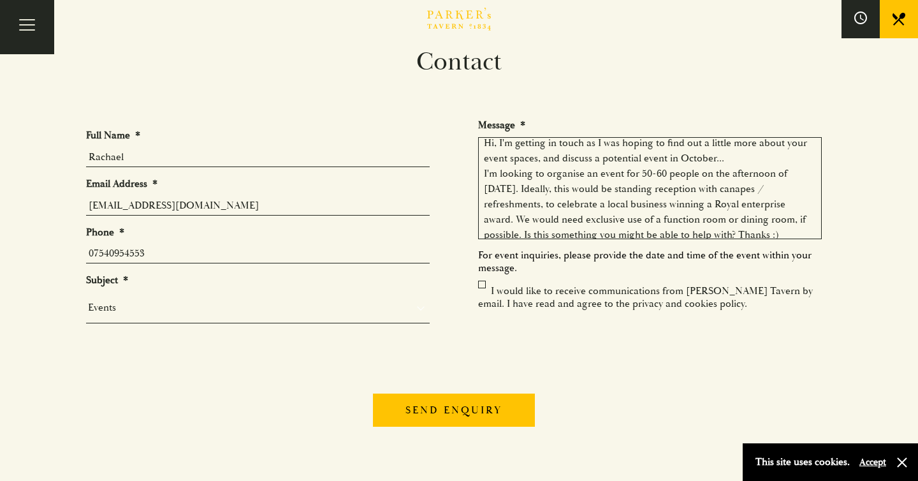
scroll to position [0, 0]
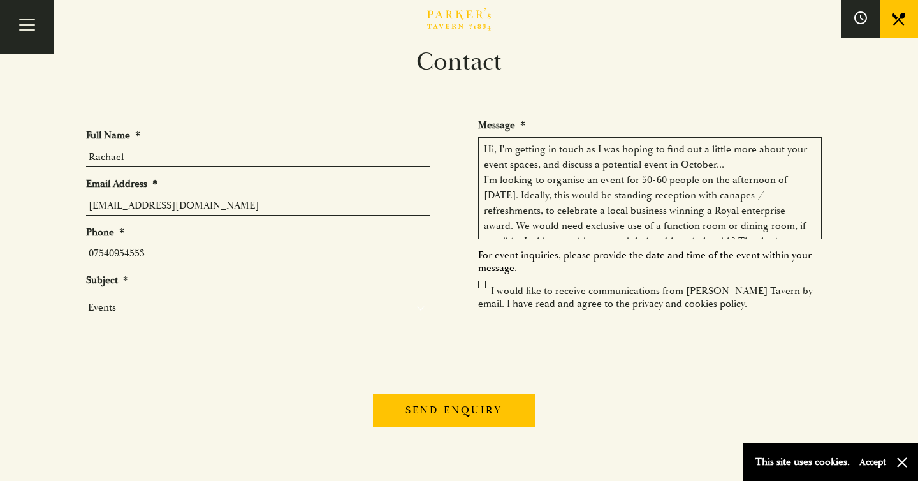
click at [595, 181] on textarea "Hi, I'm getting in touch as I was hoping to find out a little more about your e…" at bounding box center [650, 188] width 344 height 102
click at [612, 183] on textarea "Hi, I'm getting in touch as I was hoping to find out a little more about your e…" at bounding box center [650, 188] width 344 height 102
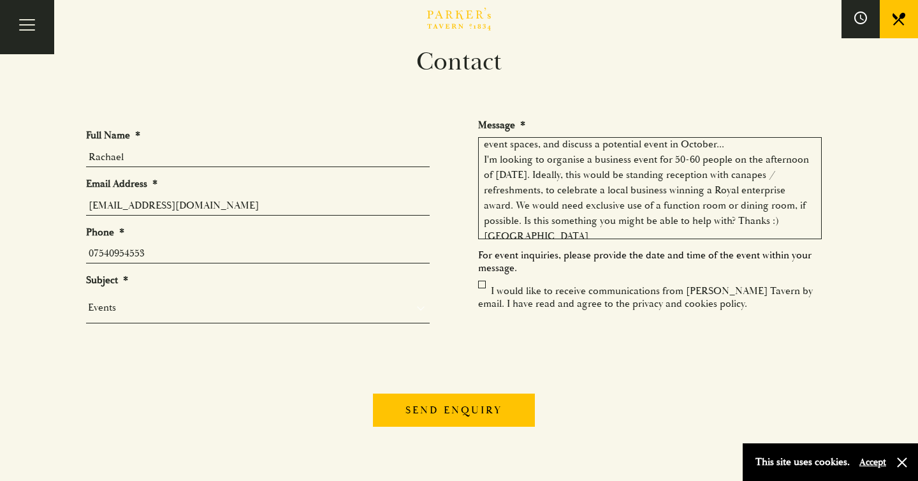
scroll to position [22, 0]
drag, startPoint x: 675, startPoint y: 192, endPoint x: 712, endPoint y: 185, distance: 37.0
click at [712, 185] on textarea "Hi, I'm getting in touch as I was hoping to find out a little more about your e…" at bounding box center [650, 188] width 344 height 102
click at [712, 212] on textarea "Hi, I'm getting in touch as I was hoping to find out a little more about your e…" at bounding box center [650, 188] width 344 height 102
click at [687, 233] on textarea "Hi, I'm getting in touch as I was hoping to find out a little more about your e…" at bounding box center [650, 188] width 344 height 102
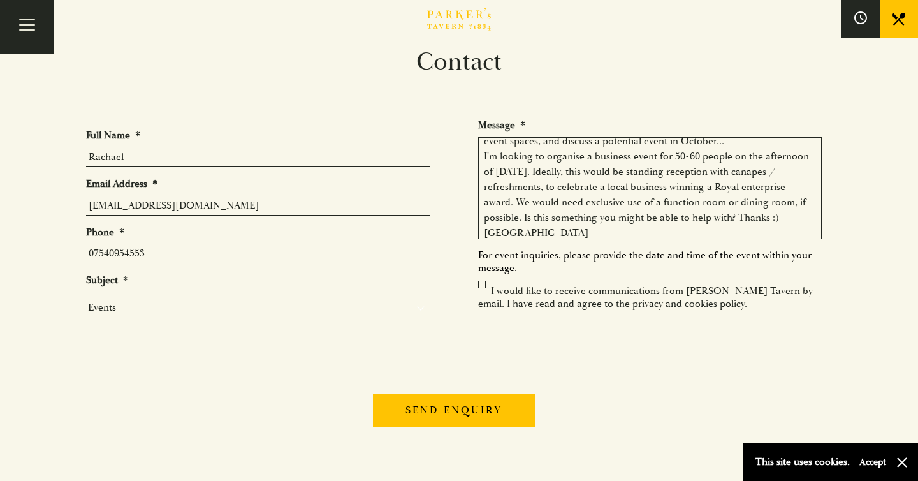
scroll to position [29, 0]
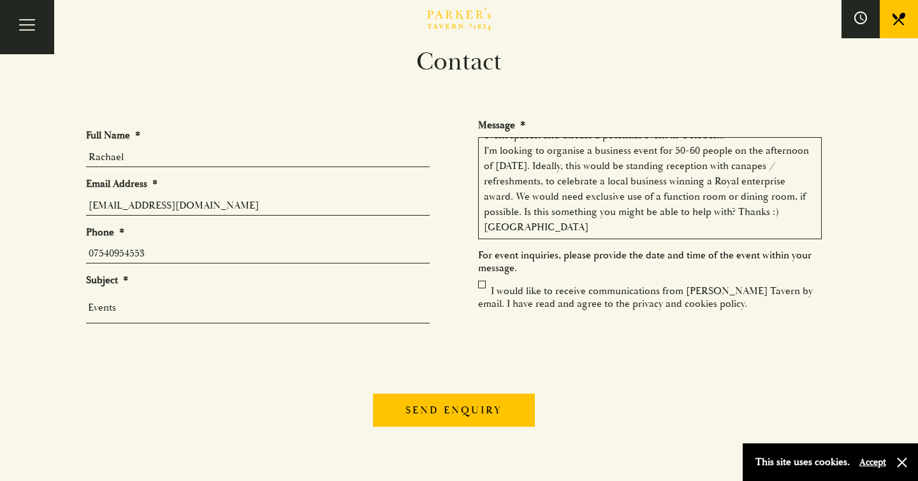
click at [771, 209] on textarea "Hi, I'm getting in touch as I was hoping to find out a little more about your e…" at bounding box center [650, 188] width 344 height 102
click at [527, 228] on textarea "Hi, I'm getting in touch as I was hoping to find out a little more about your e…" at bounding box center [650, 188] width 344 height 102
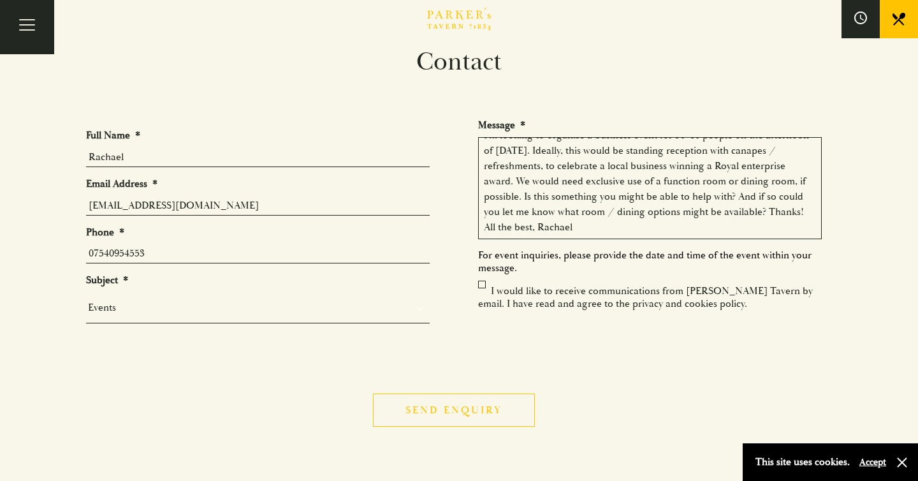
type textarea "Hi, I'm getting in touch as I was hoping to find out a little more about your e…"
click at [449, 413] on input "Send enquiry" at bounding box center [454, 409] width 162 height 33
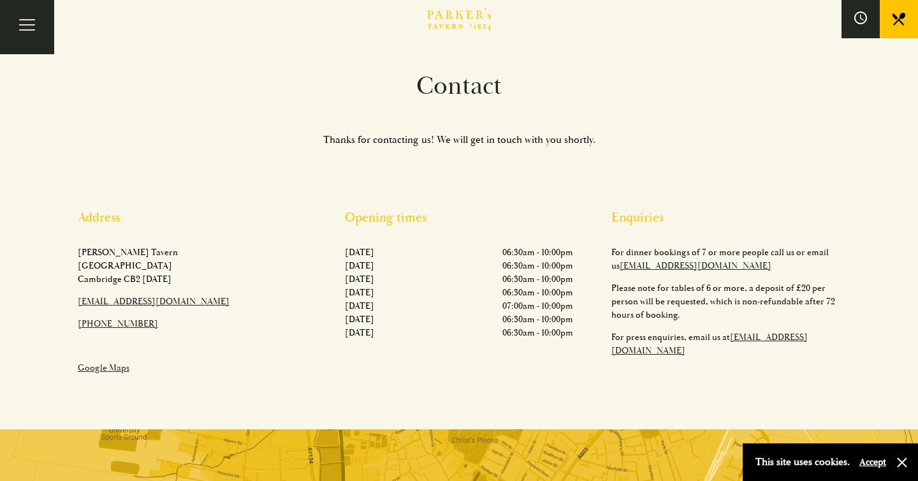
scroll to position [0, 0]
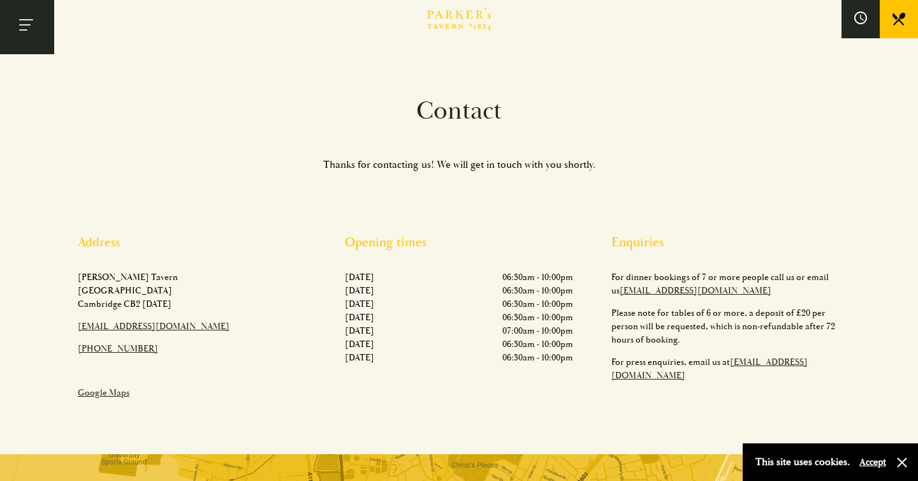
click at [15, 29] on button "Toggle navigation" at bounding box center [27, 27] width 54 height 54
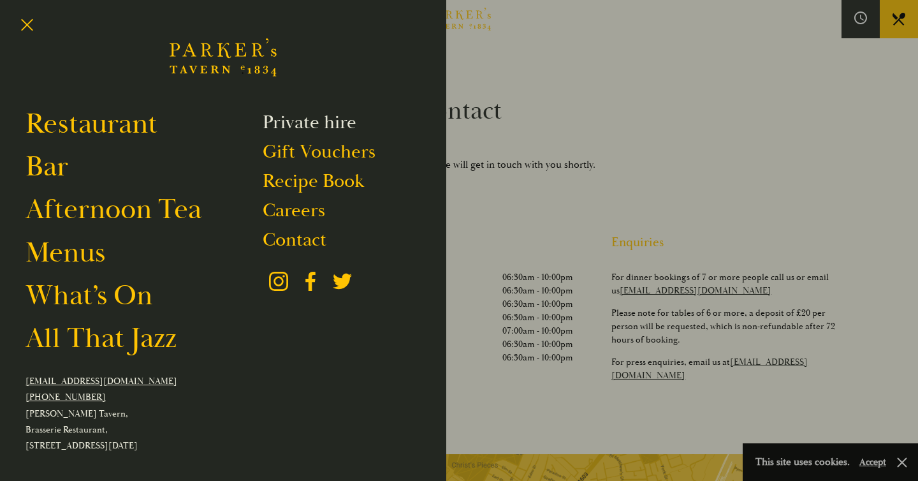
click at [300, 122] on link "Private hire" at bounding box center [310, 122] width 94 height 24
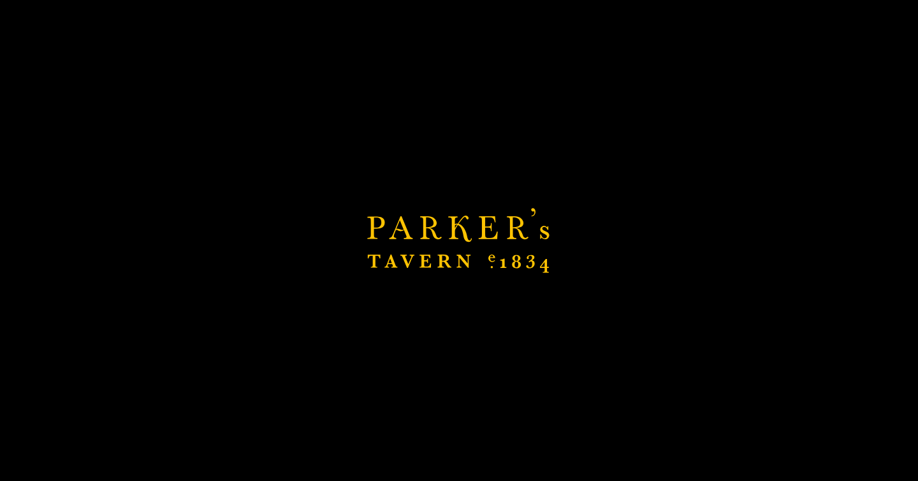
scroll to position [467, 0]
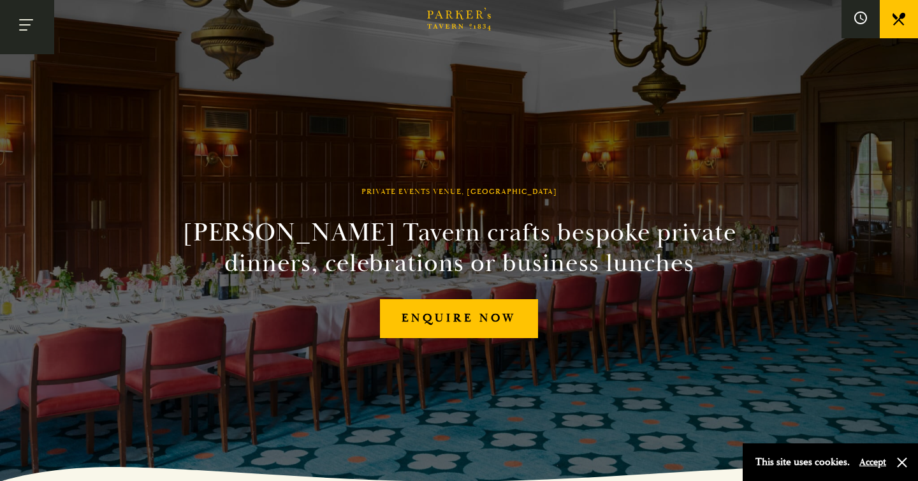
click at [34, 27] on button "Toggle navigation" at bounding box center [27, 27] width 54 height 54
